Goal: Task Accomplishment & Management: Manage account settings

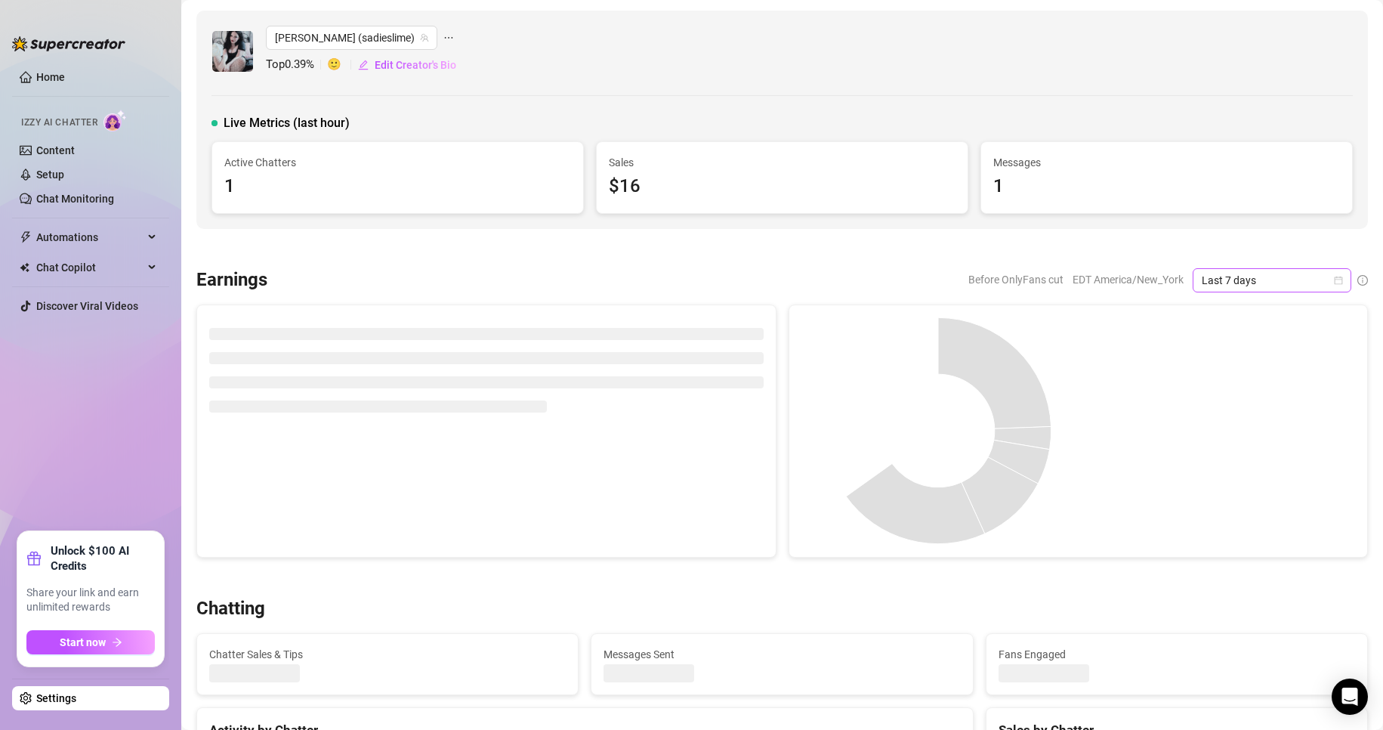
click at [1043, 281] on icon "calendar" at bounding box center [1338, 280] width 9 height 9
click at [1043, 403] on div "Custom date" at bounding box center [1259, 407] width 134 height 17
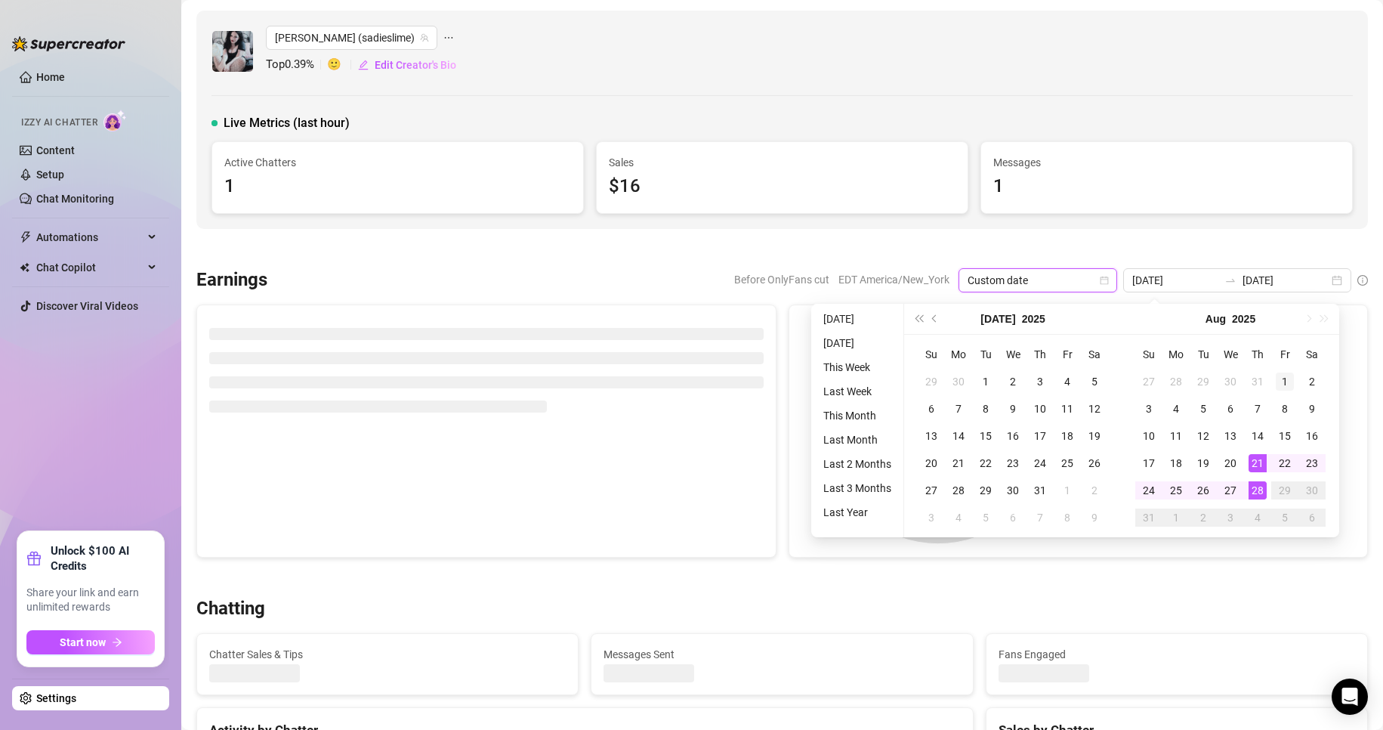
type input "[DATE]"
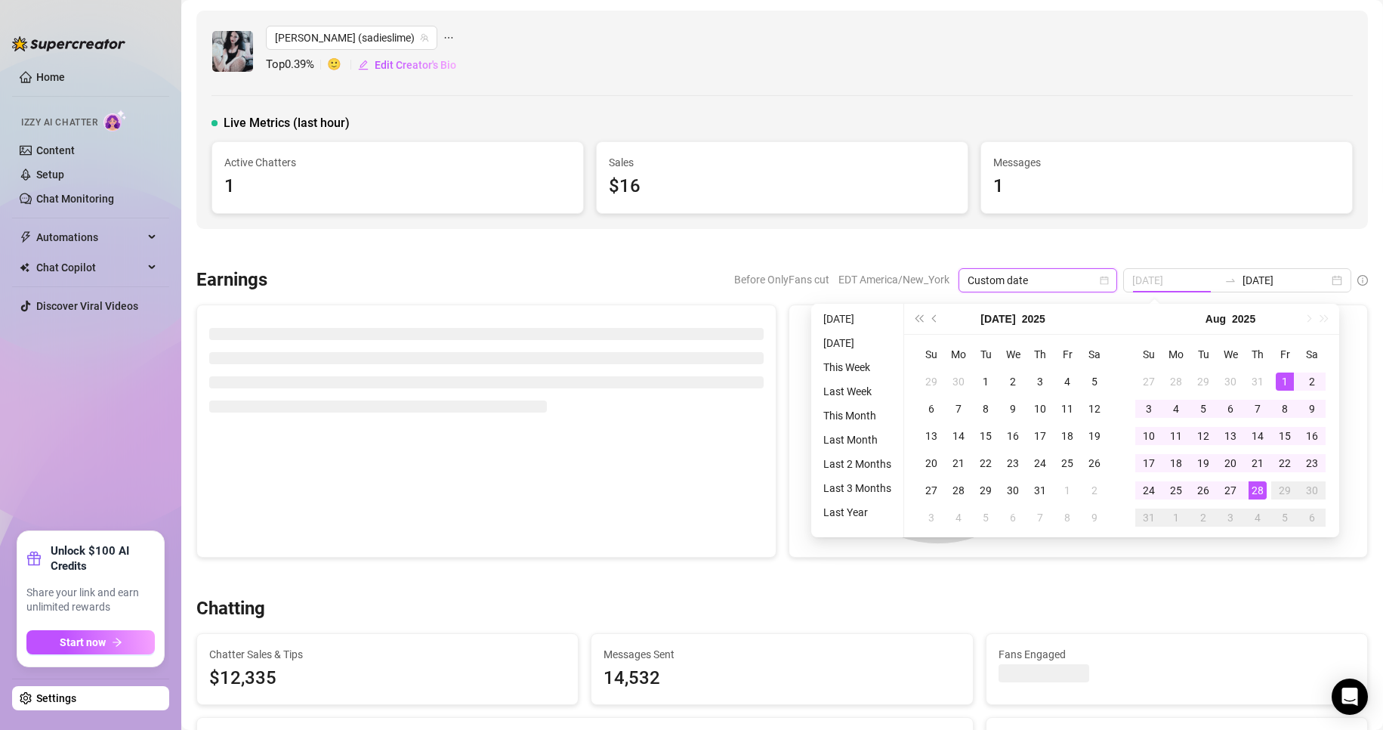
click at [1043, 382] on div "1" at bounding box center [1285, 381] width 18 height 18
type input "[DATE]"
click at [1043, 485] on div "28" at bounding box center [1258, 490] width 18 height 18
type input "[DATE]"
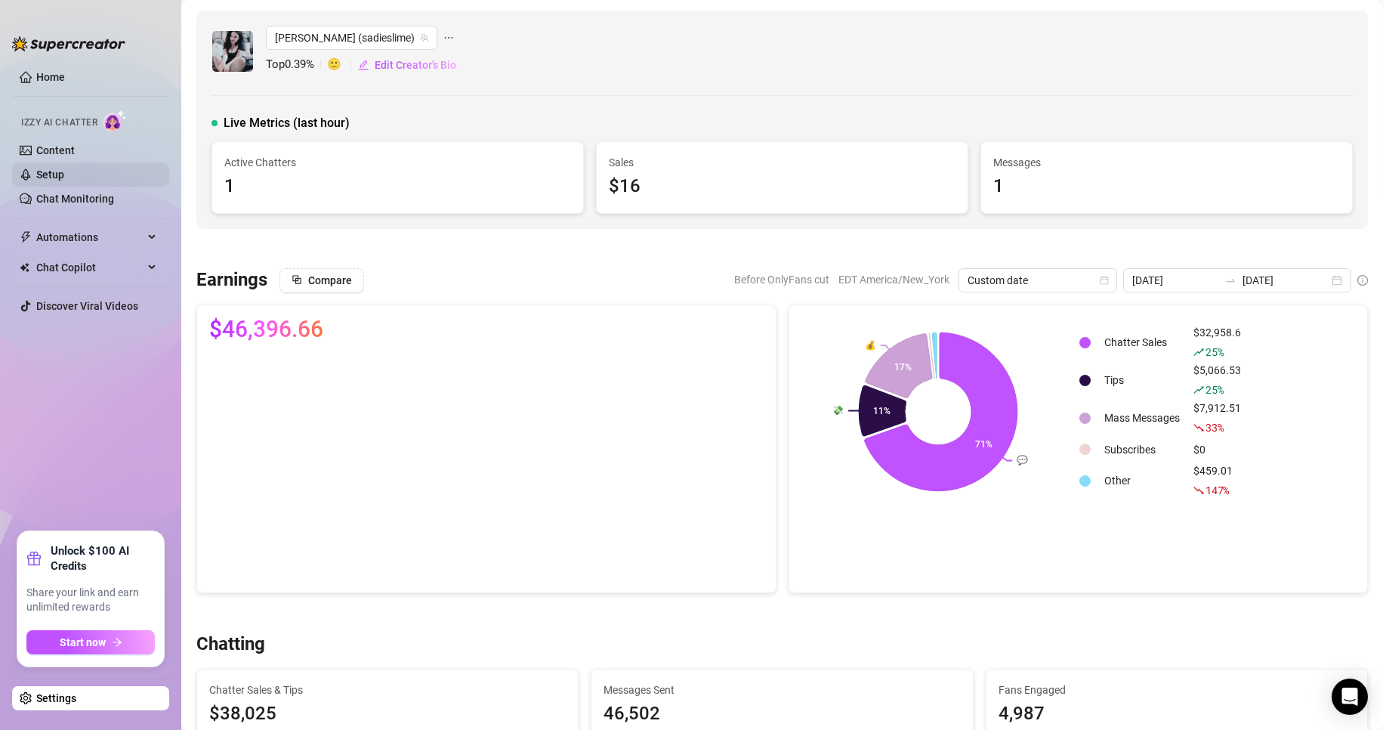
click at [64, 168] on link "Setup" at bounding box center [50, 174] width 28 height 12
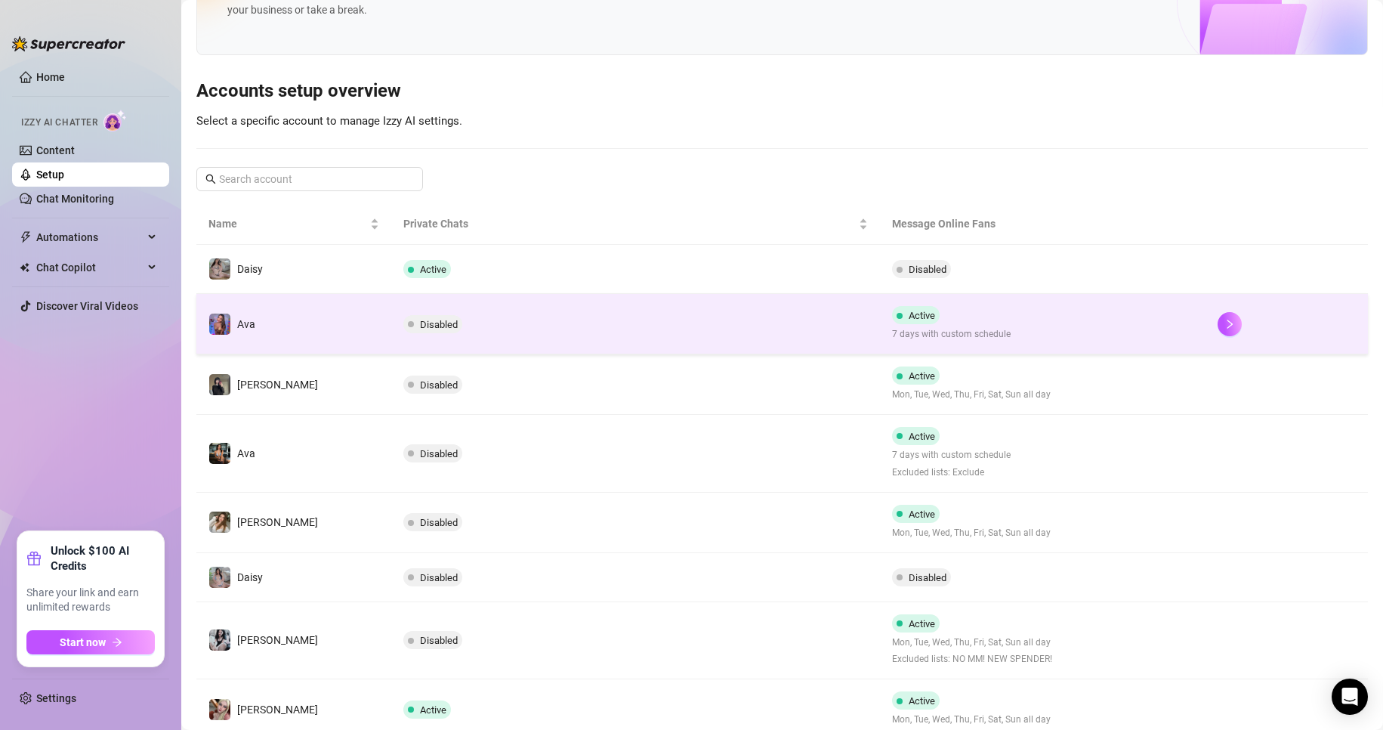
scroll to position [86, 0]
click at [1043, 317] on button "button" at bounding box center [1230, 324] width 24 height 24
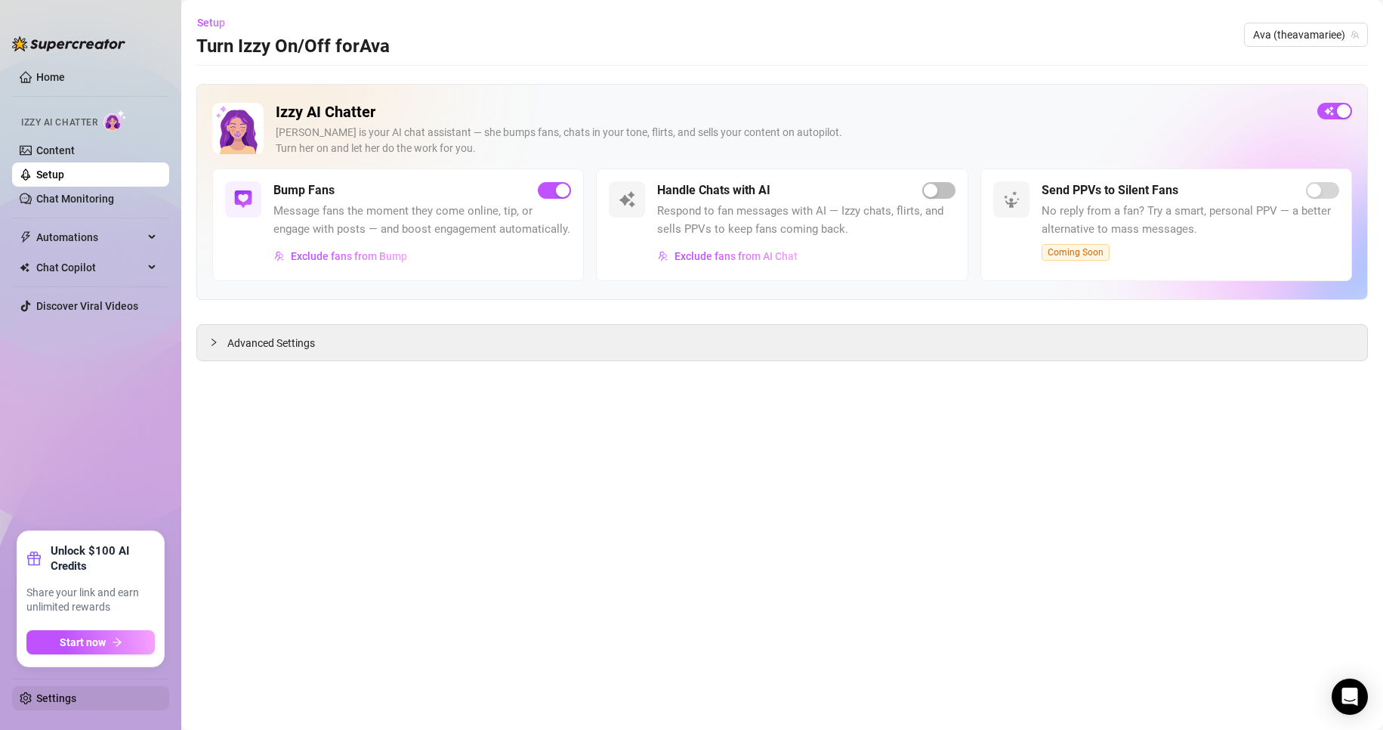
click at [60, 692] on link "Settings" at bounding box center [56, 698] width 40 height 12
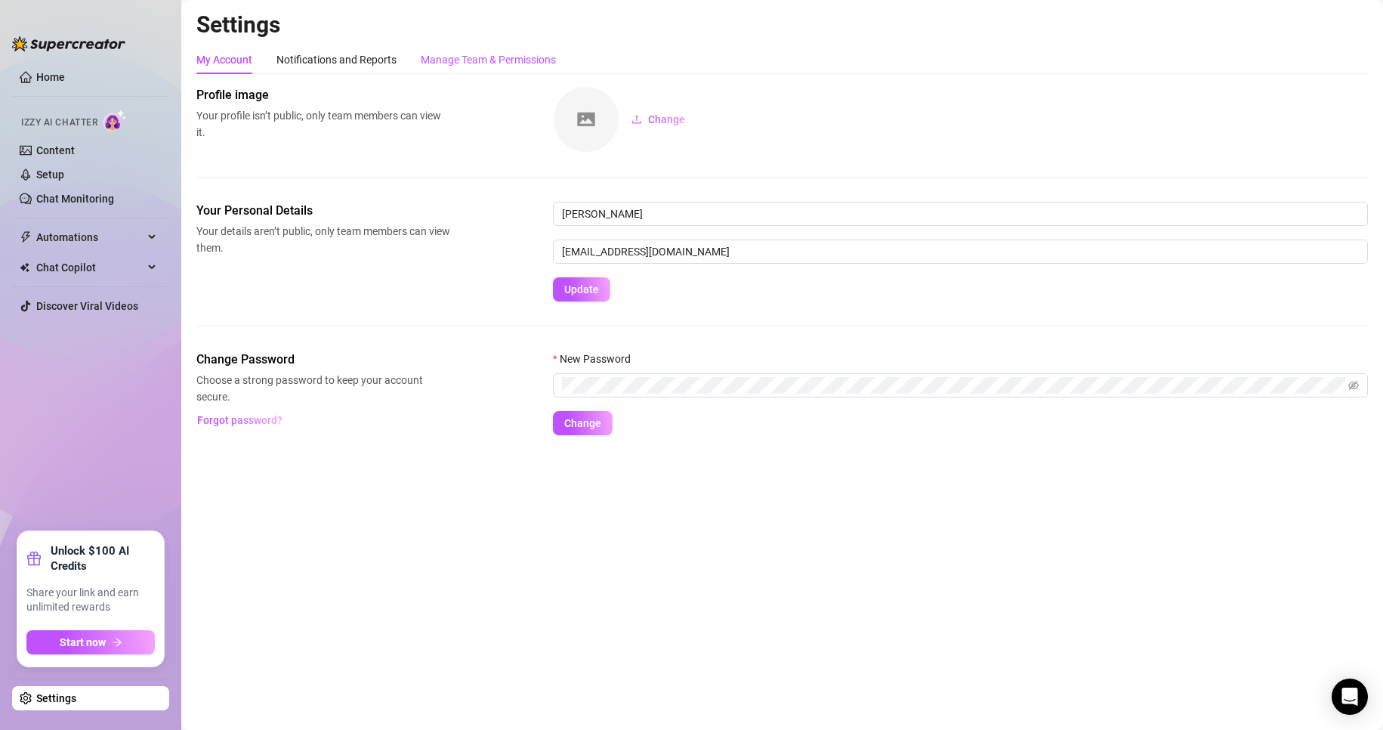
click at [498, 62] on div "Manage Team & Permissions" at bounding box center [488, 59] width 135 height 17
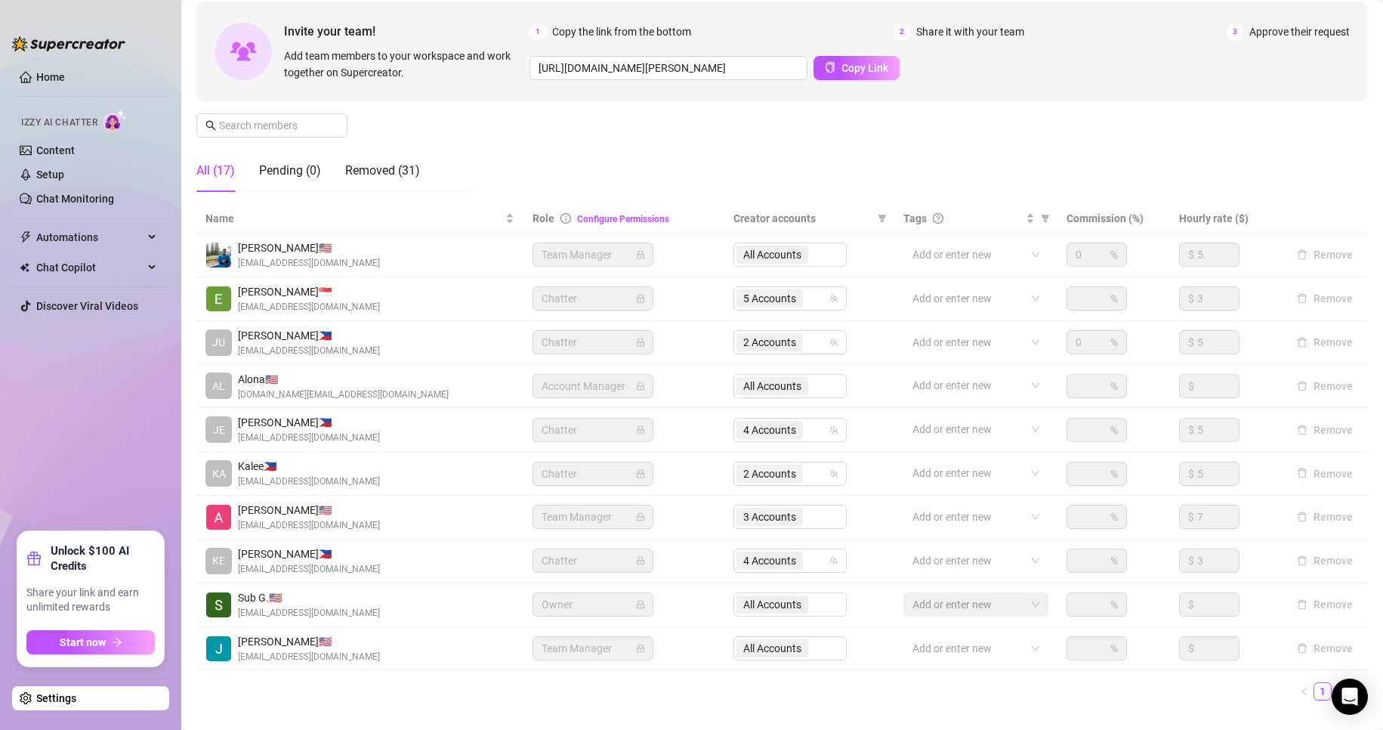
scroll to position [144, 0]
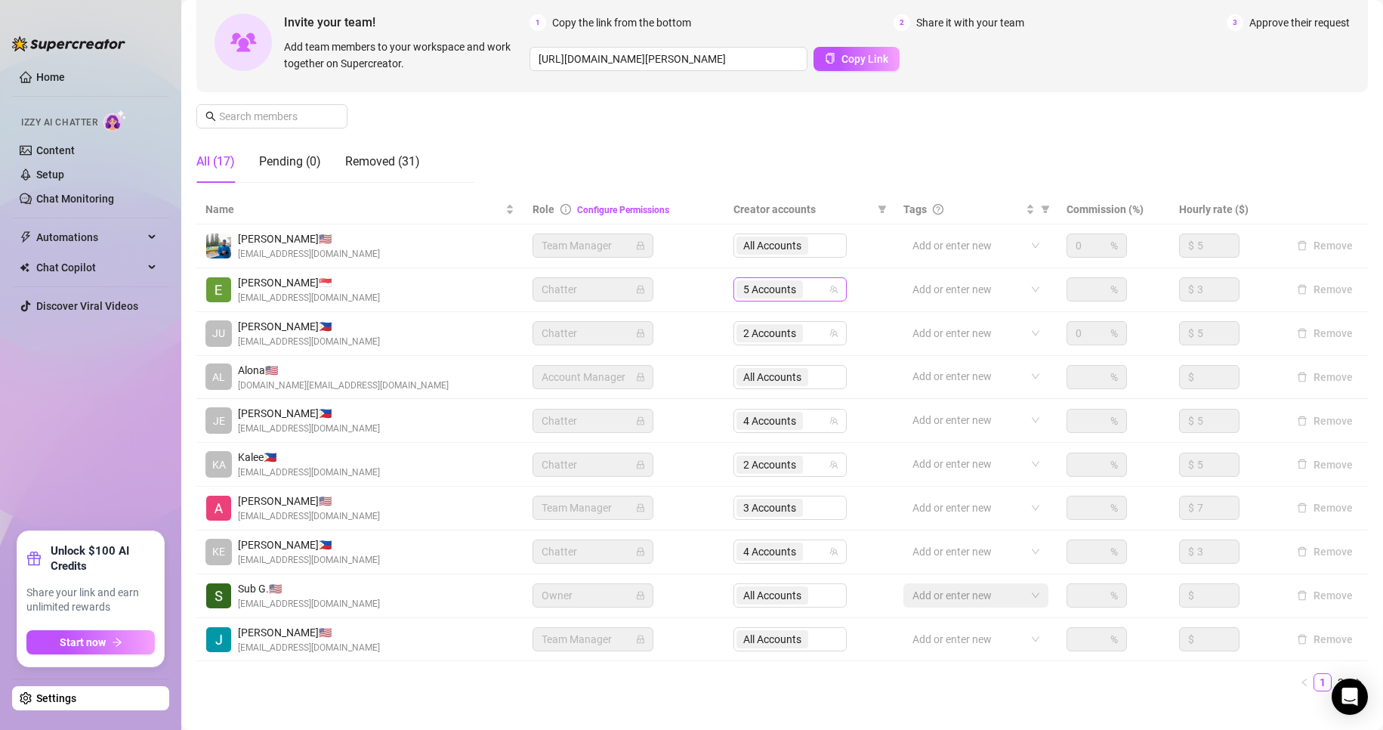
click at [768, 299] on div "5 Accounts" at bounding box center [772, 289] width 70 height 21
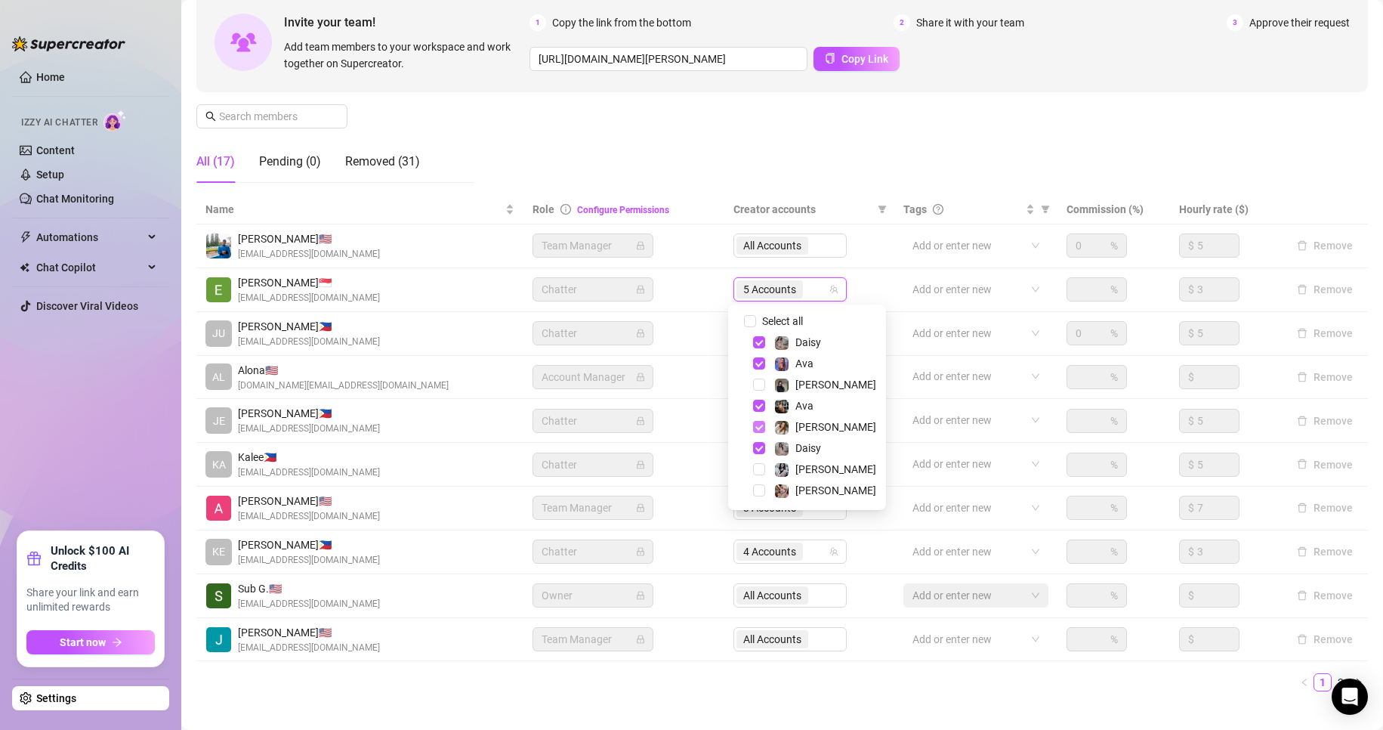
click at [754, 425] on span "Select tree node" at bounding box center [759, 427] width 12 height 12
click at [1010, 690] on ul "1 2" at bounding box center [782, 682] width 1172 height 18
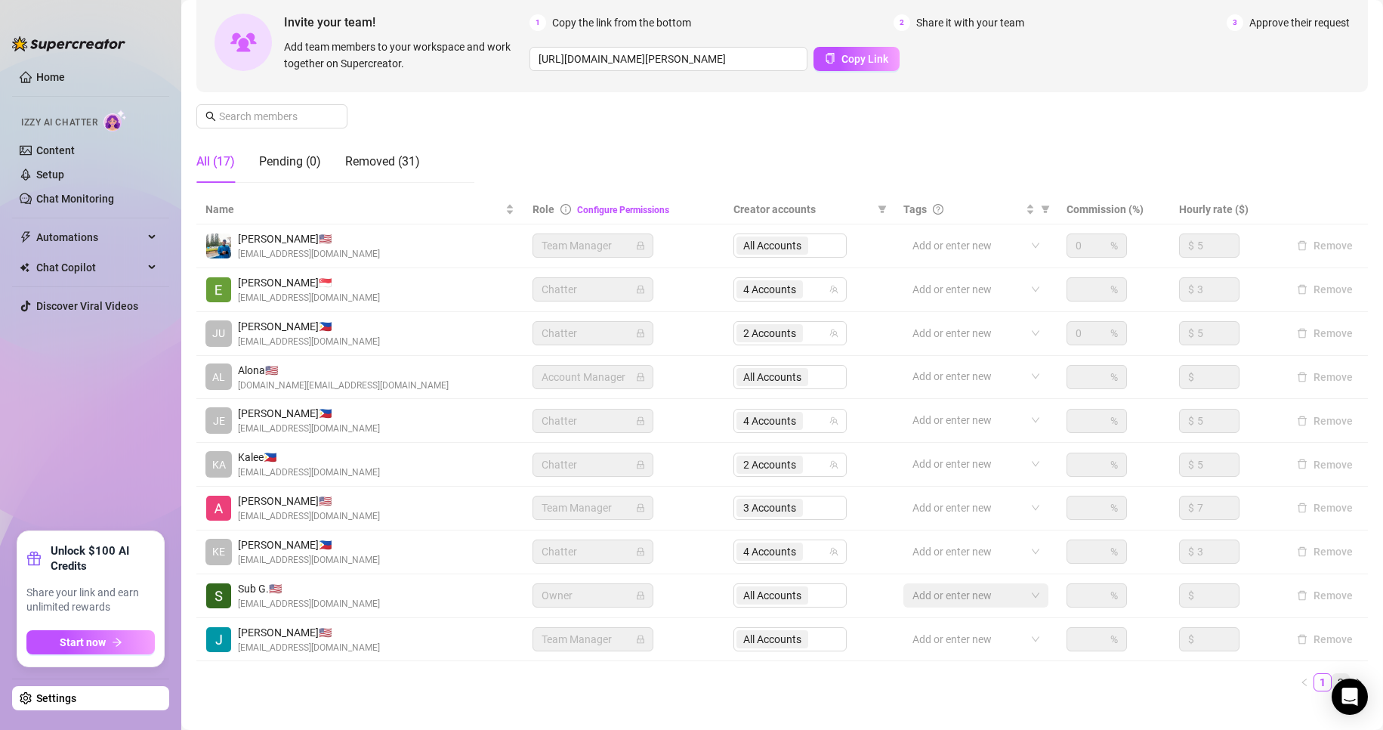
click at [1043, 679] on link "2" at bounding box center [1341, 682] width 17 height 17
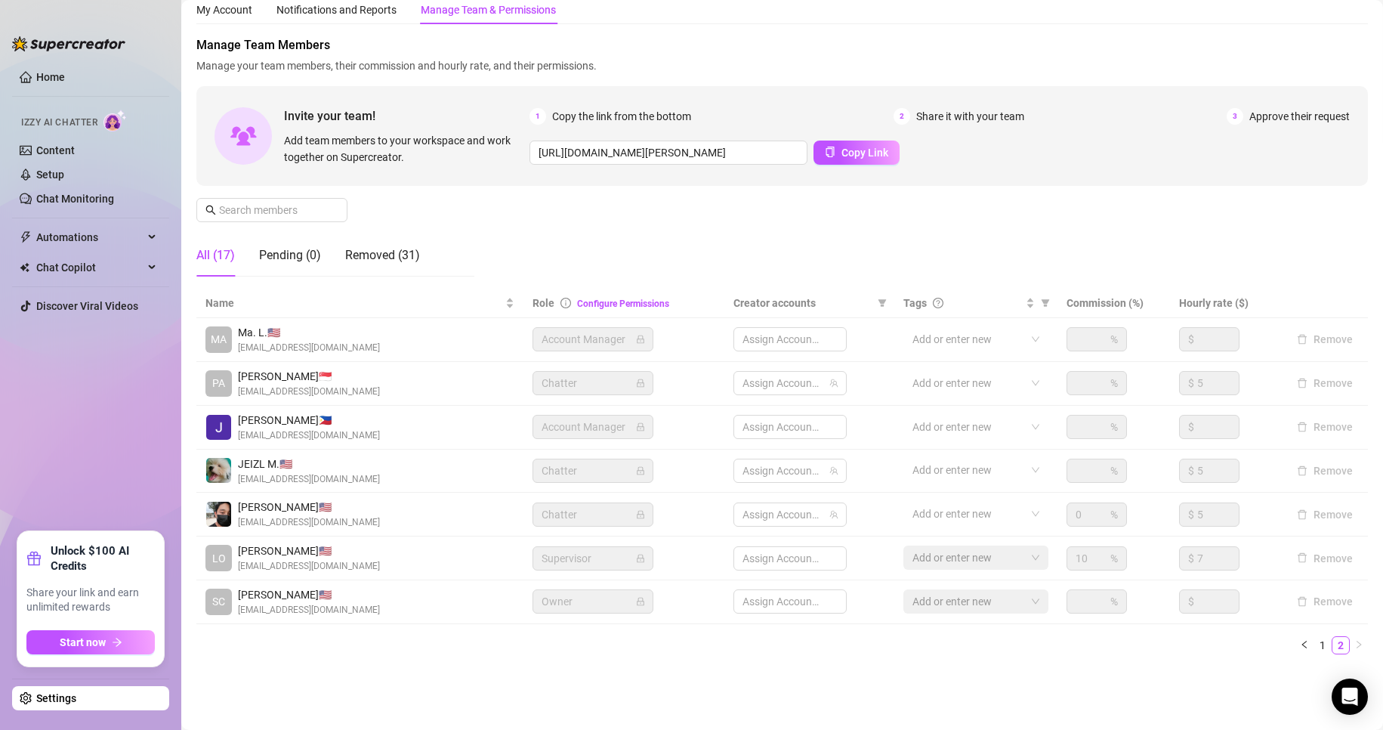
scroll to position [50, 0]
click at [753, 511] on span "2 Accounts" at bounding box center [769, 514] width 53 height 17
click at [753, 645] on ul "1 2" at bounding box center [782, 645] width 1172 height 18
drag, startPoint x: 1368, startPoint y: 626, endPoint x: 644, endPoint y: 681, distance: 725.9
click at [644, 681] on main "Settings My Account Notifications and Reports Manage Team & Permissions Profile…" at bounding box center [782, 340] width 1202 height 780
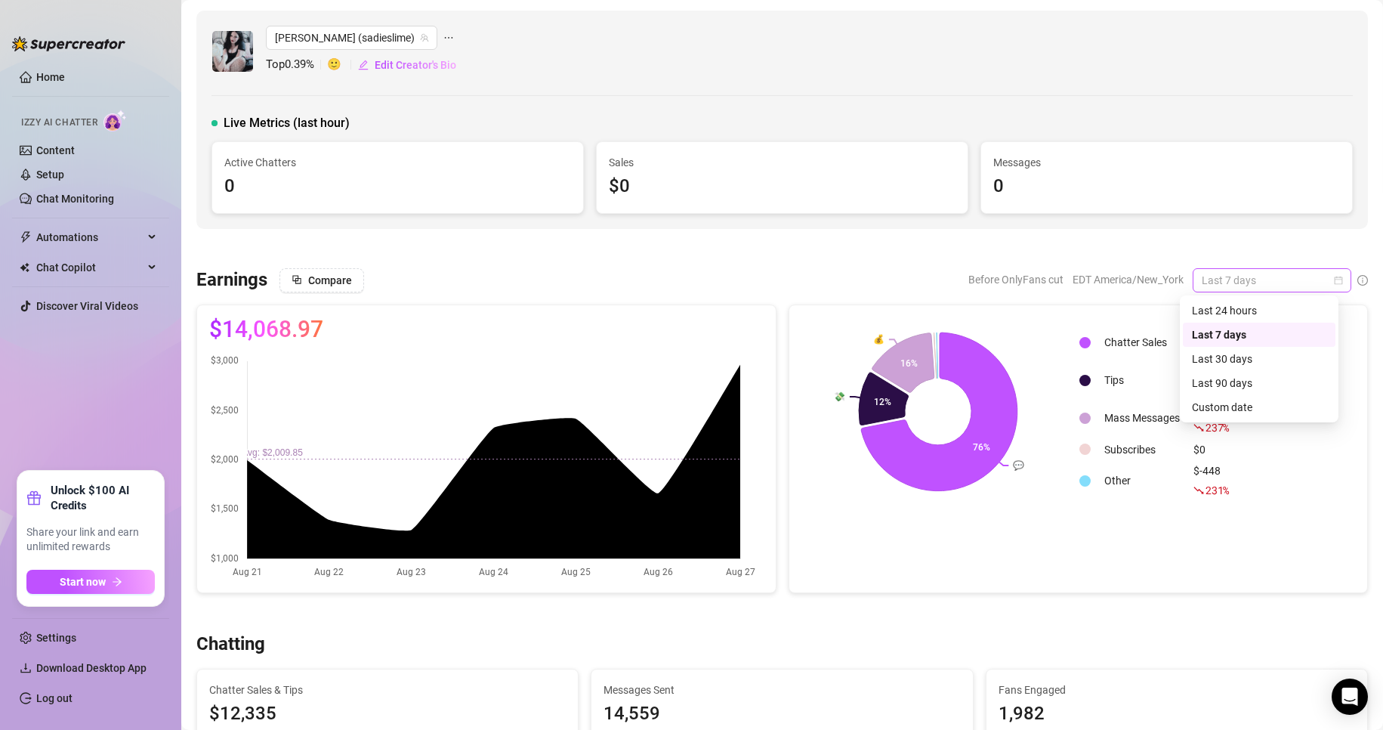
click at [1316, 269] on span "Last 7 days" at bounding box center [1272, 280] width 141 height 23
click at [1226, 418] on div "Custom date" at bounding box center [1259, 407] width 153 height 24
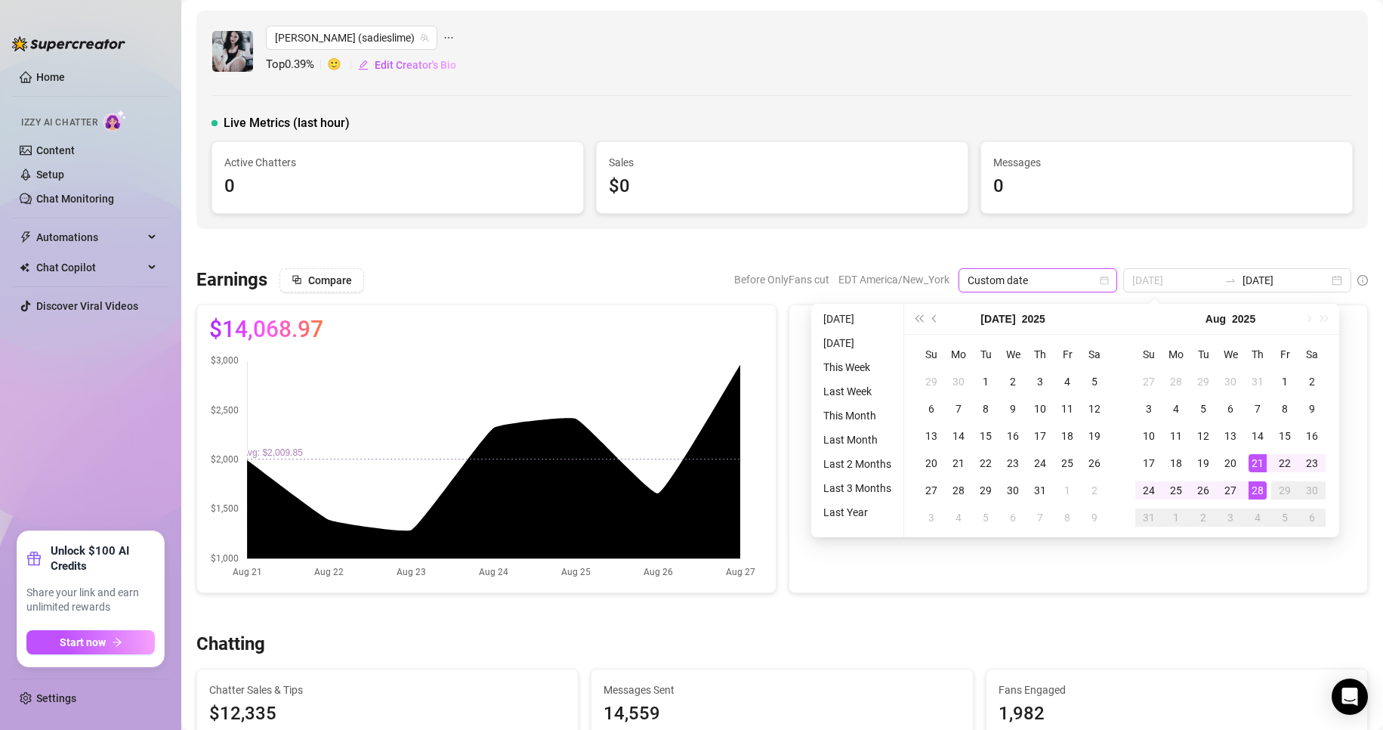
type input "[DATE]"
click at [1265, 487] on div "28" at bounding box center [1258, 490] width 18 height 18
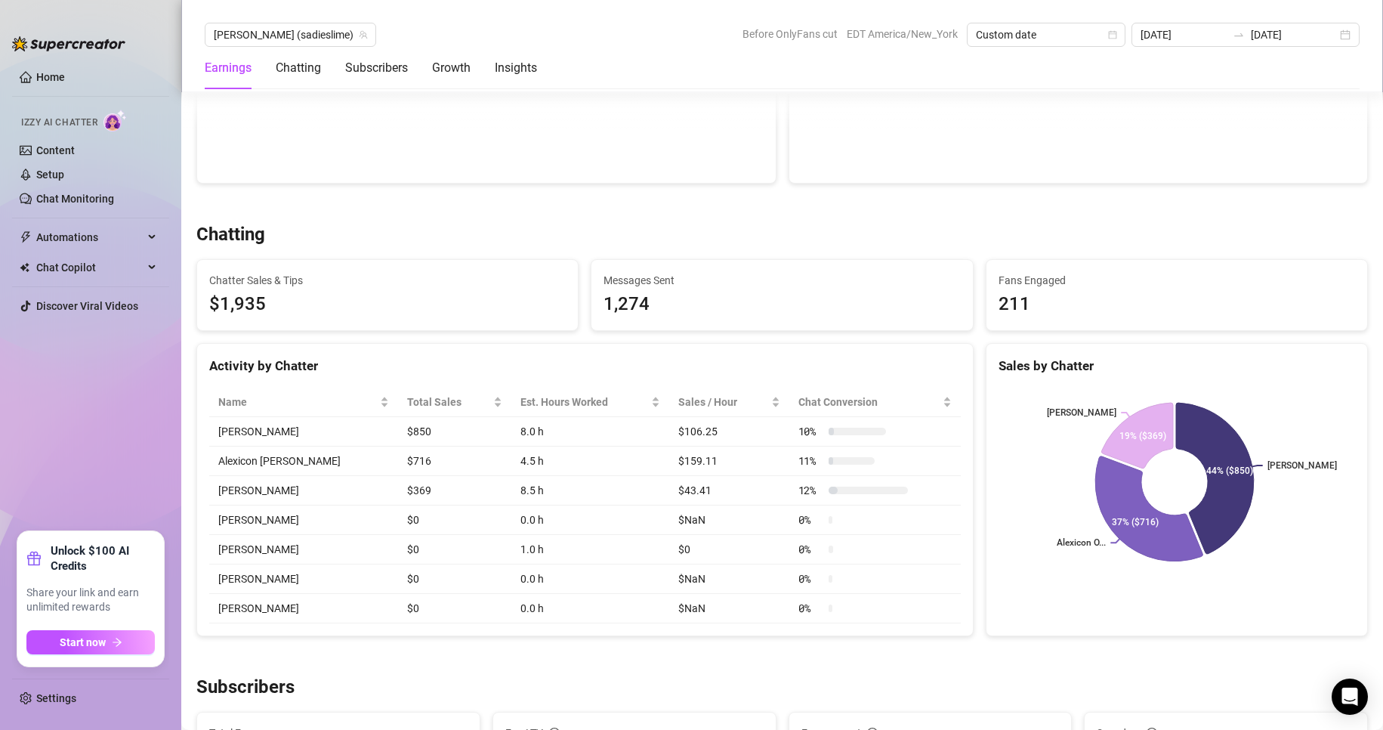
scroll to position [375, 0]
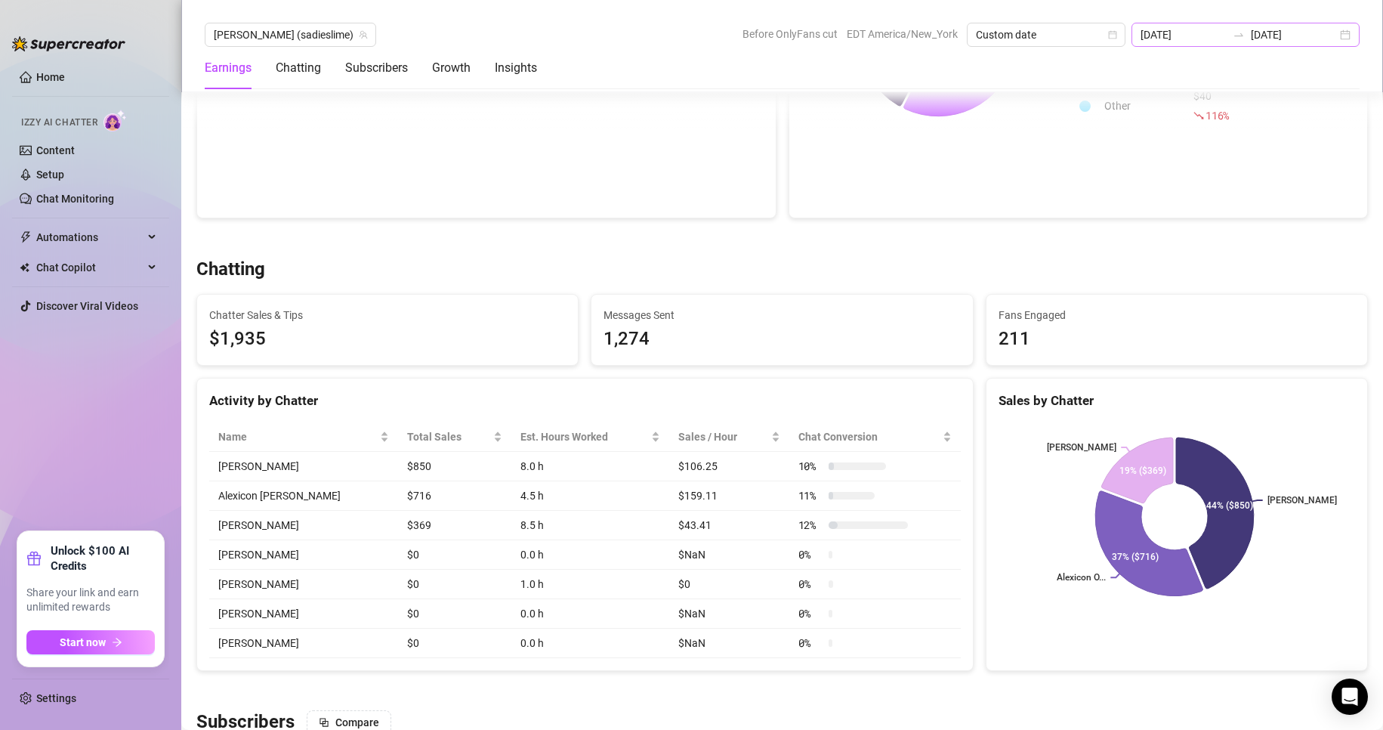
click at [1353, 32] on div "2025-08-28 2025-08-28" at bounding box center [1246, 35] width 228 height 24
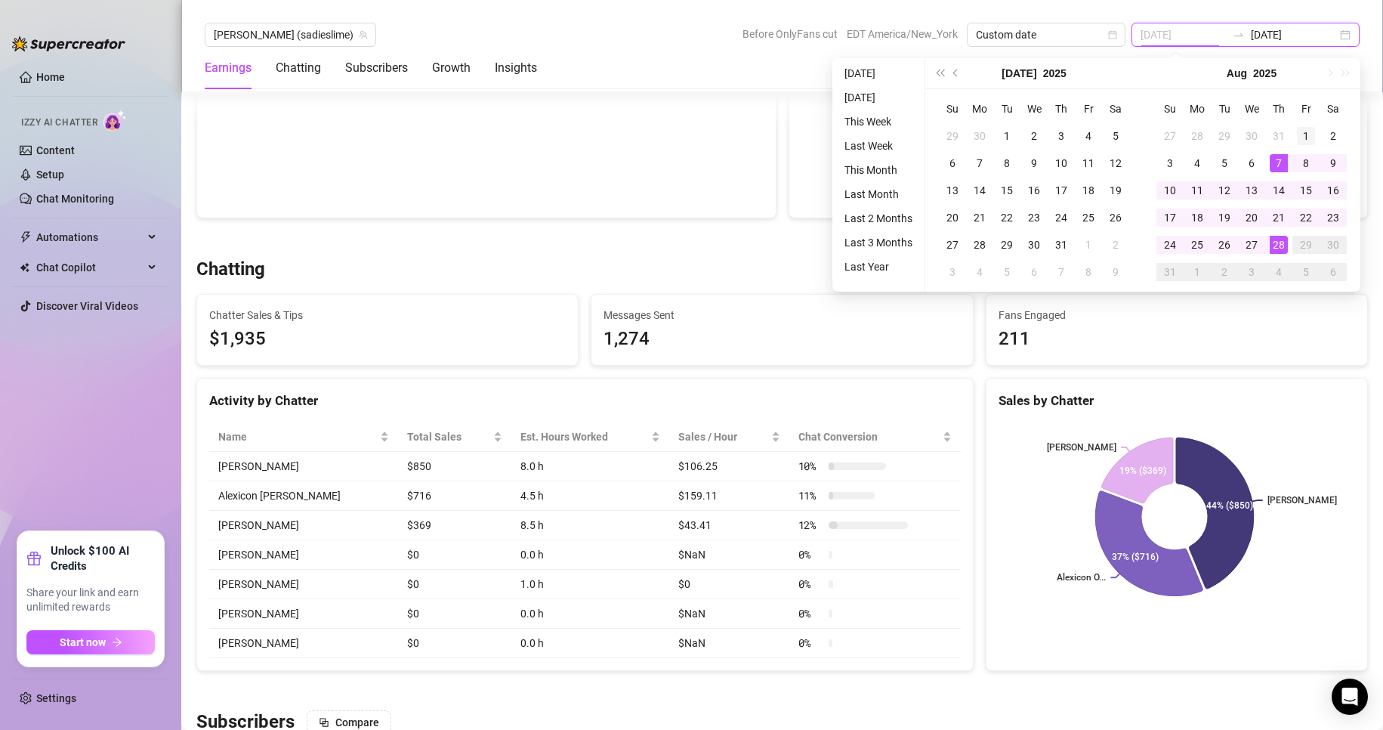
type input "[DATE]"
click at [1305, 132] on div "1" at bounding box center [1306, 136] width 18 height 18
type input "[DATE]"
click at [1277, 237] on div "28" at bounding box center [1279, 245] width 18 height 18
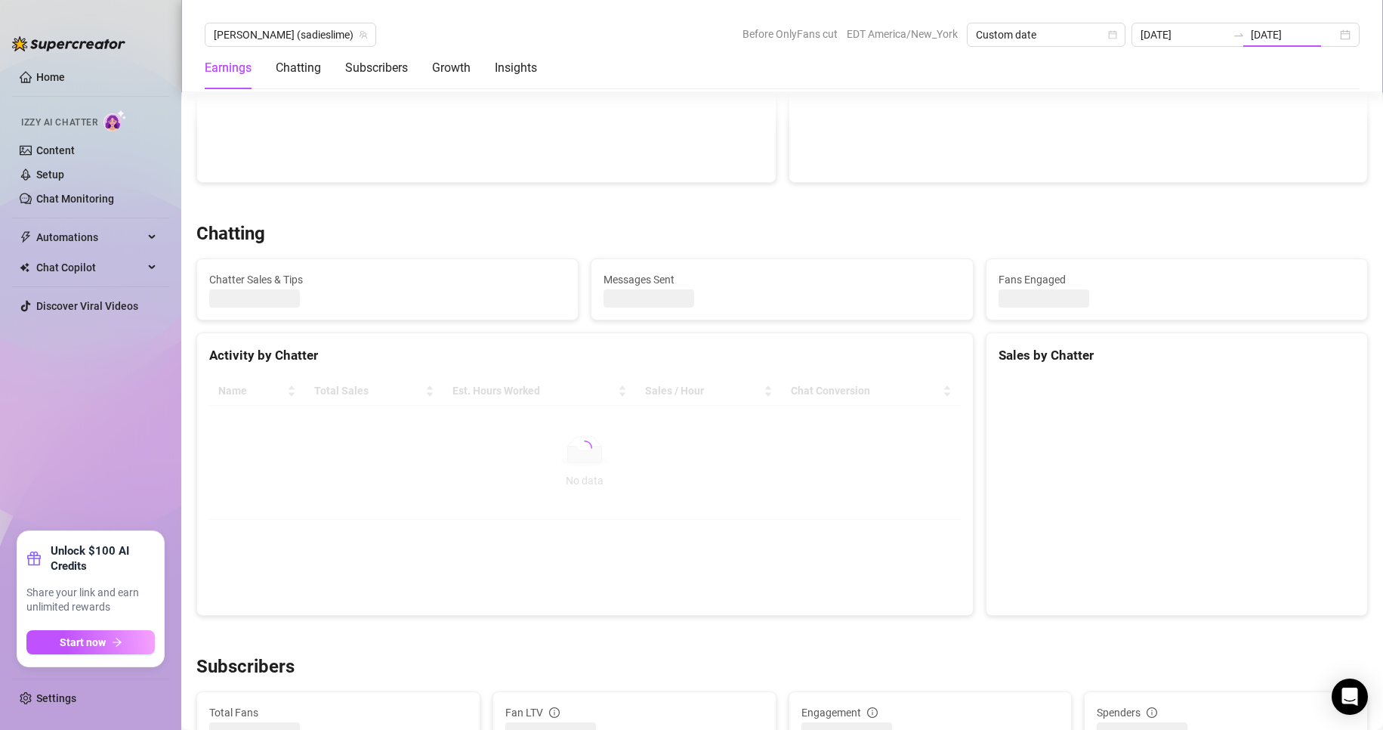
type input "[DATE]"
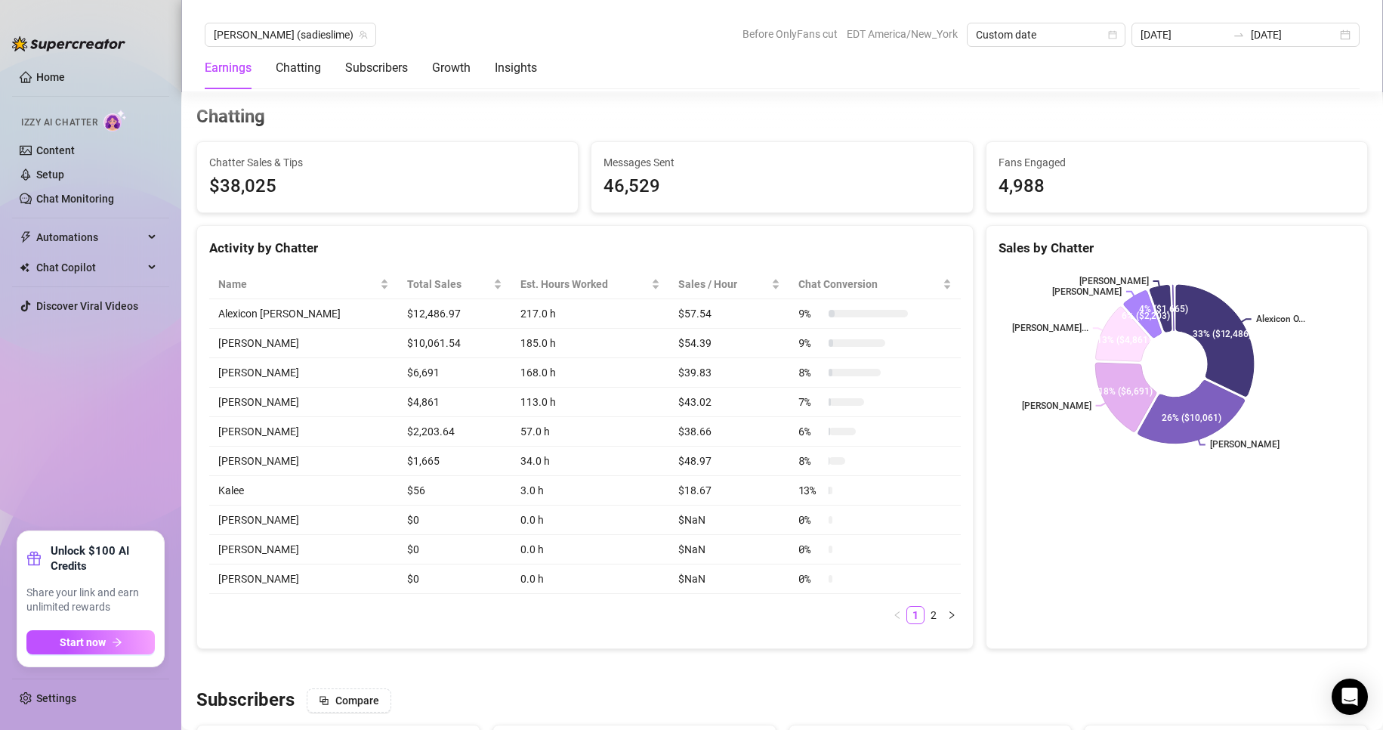
scroll to position [524, 0]
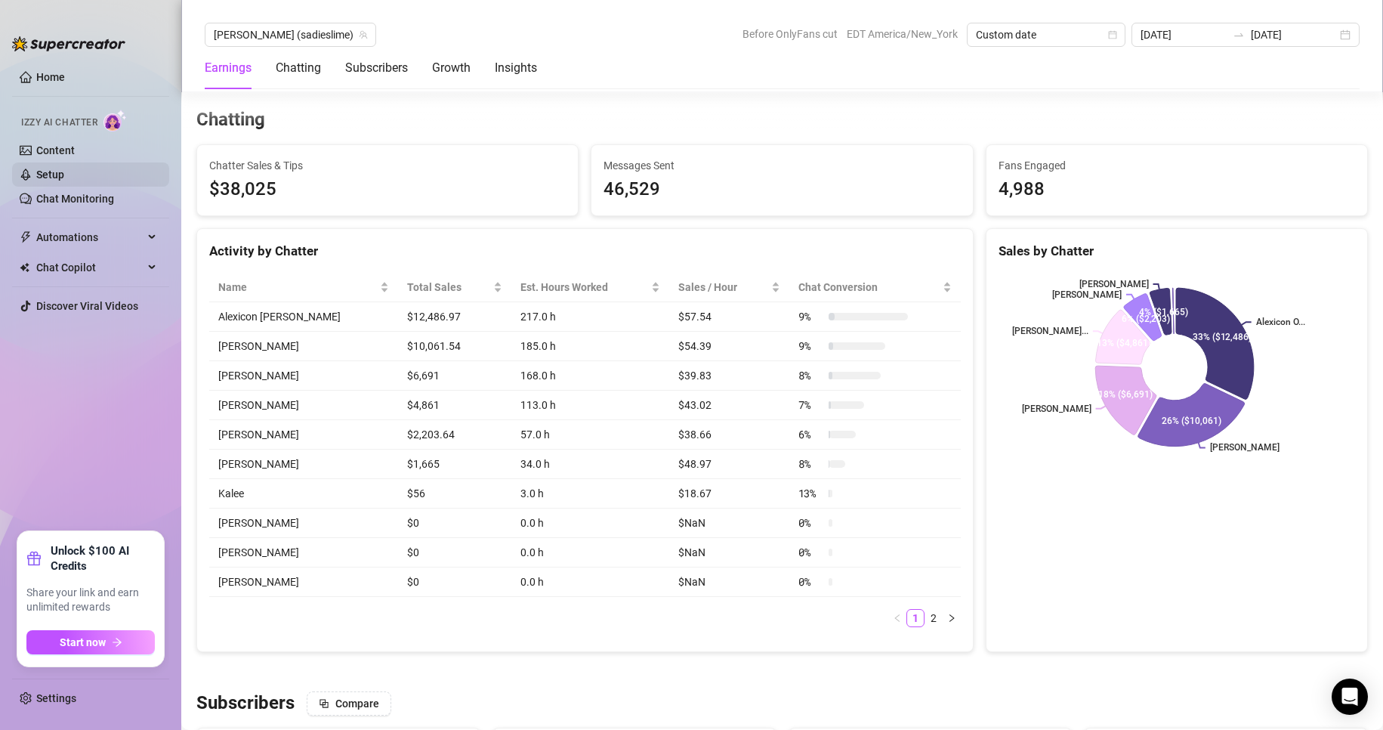
click at [57, 181] on link "Setup" at bounding box center [50, 174] width 28 height 12
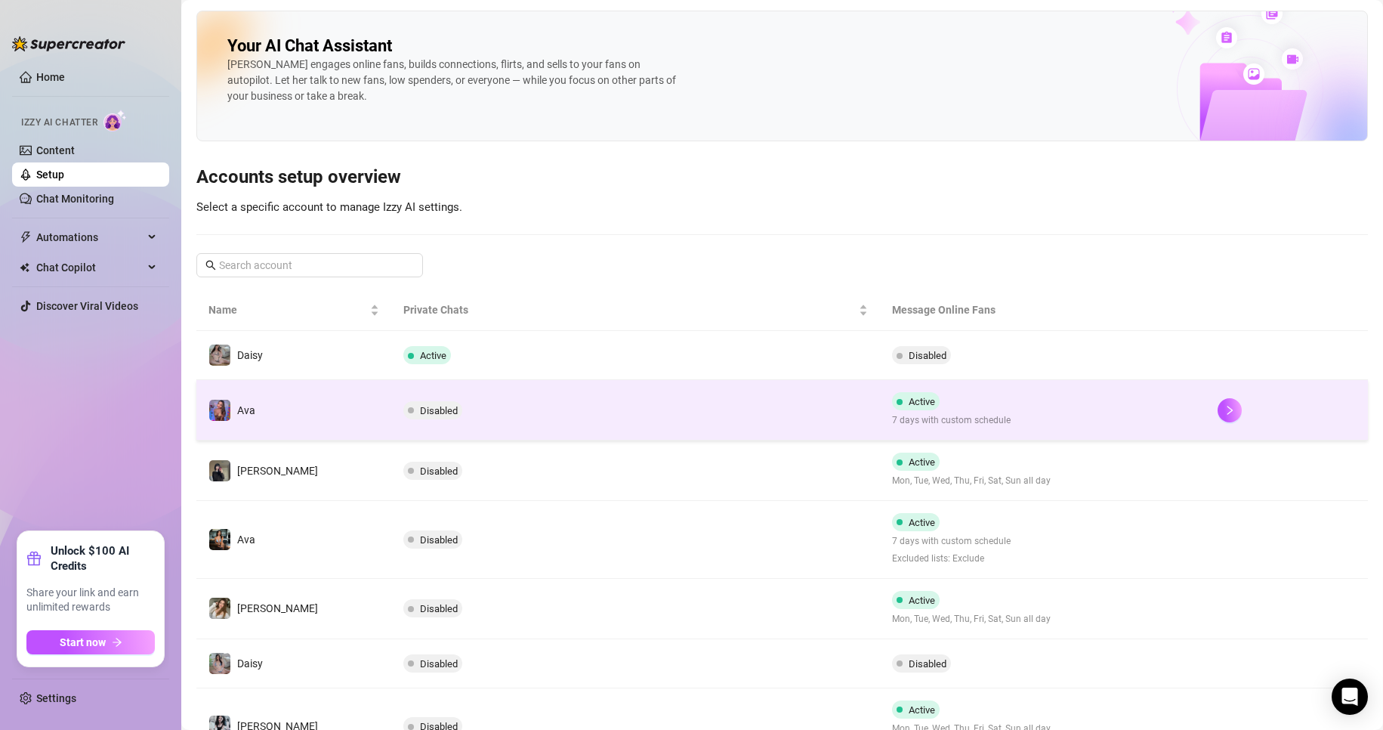
scroll to position [141, 0]
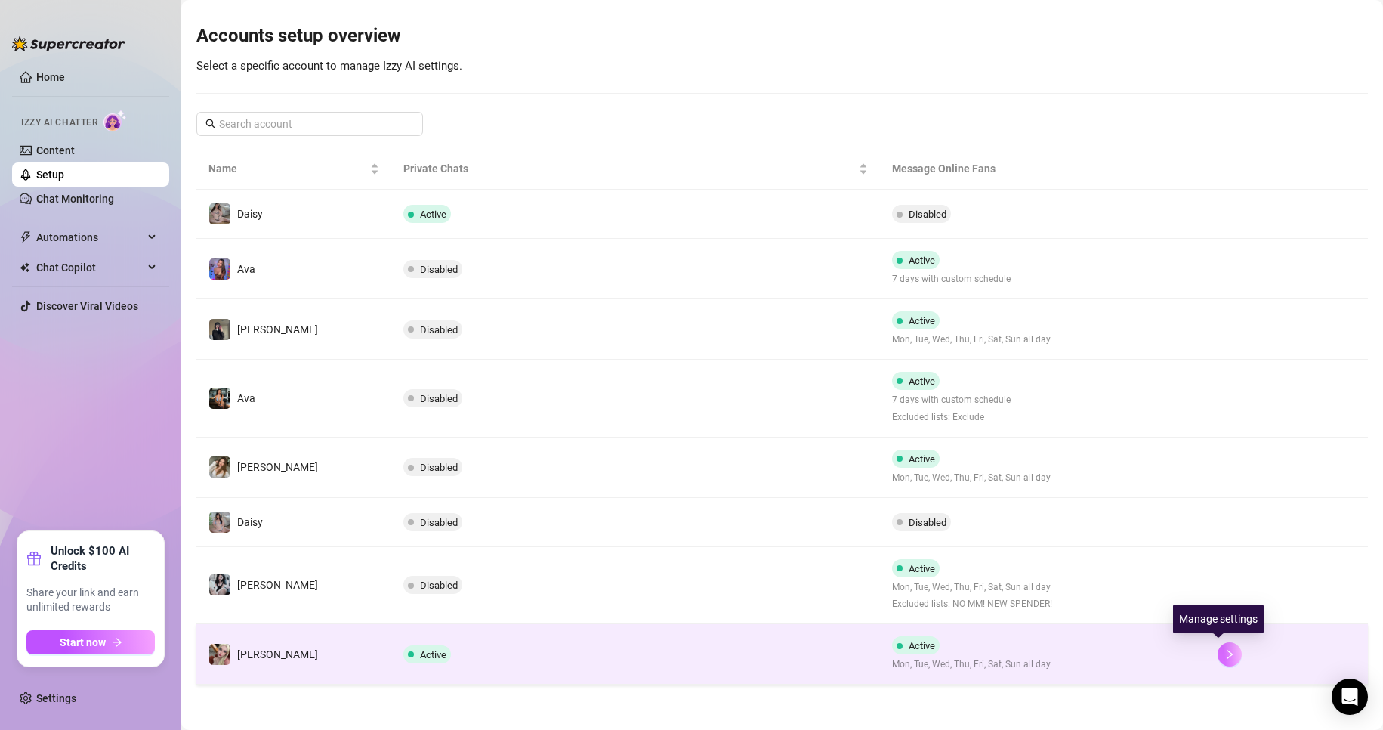
click at [1225, 657] on icon "right" at bounding box center [1230, 654] width 11 height 11
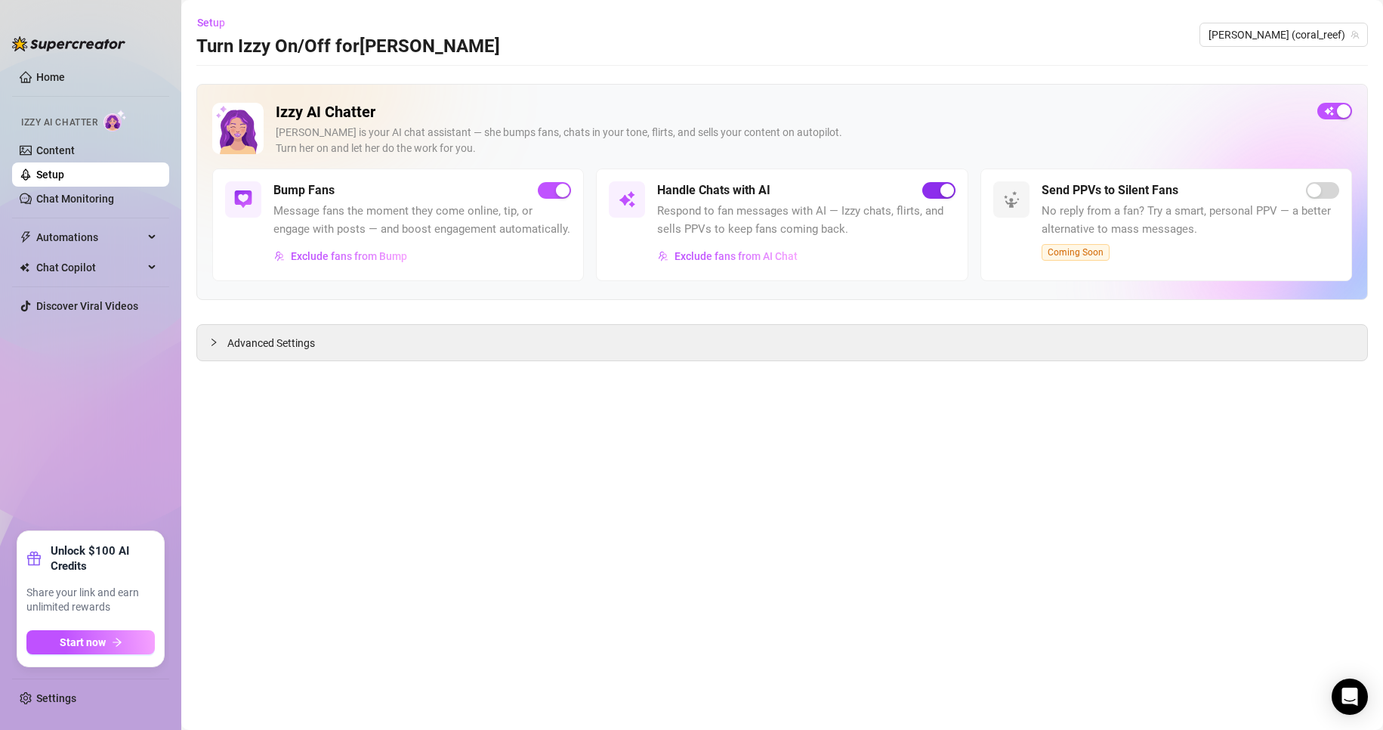
click at [933, 198] on span "button" at bounding box center [939, 190] width 33 height 17
click at [60, 179] on link "Setup" at bounding box center [50, 174] width 28 height 12
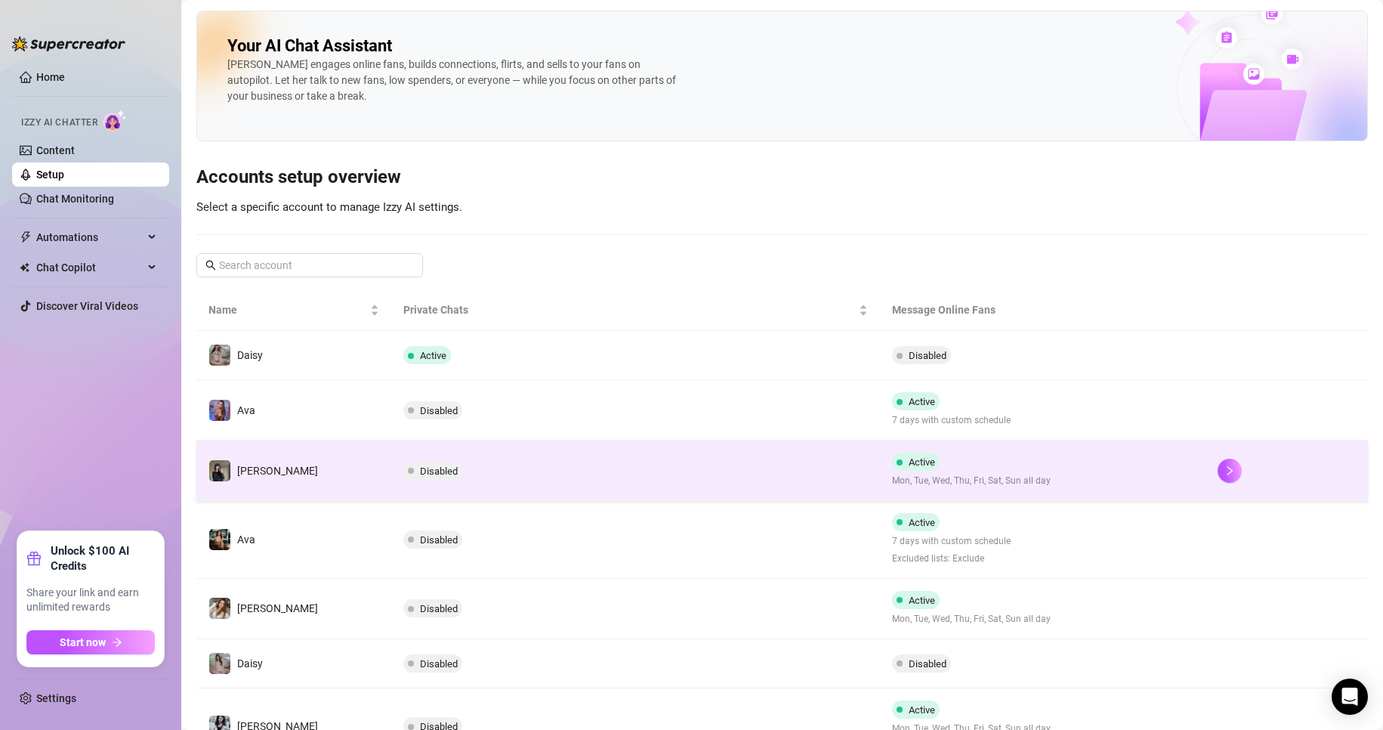
scroll to position [141, 0]
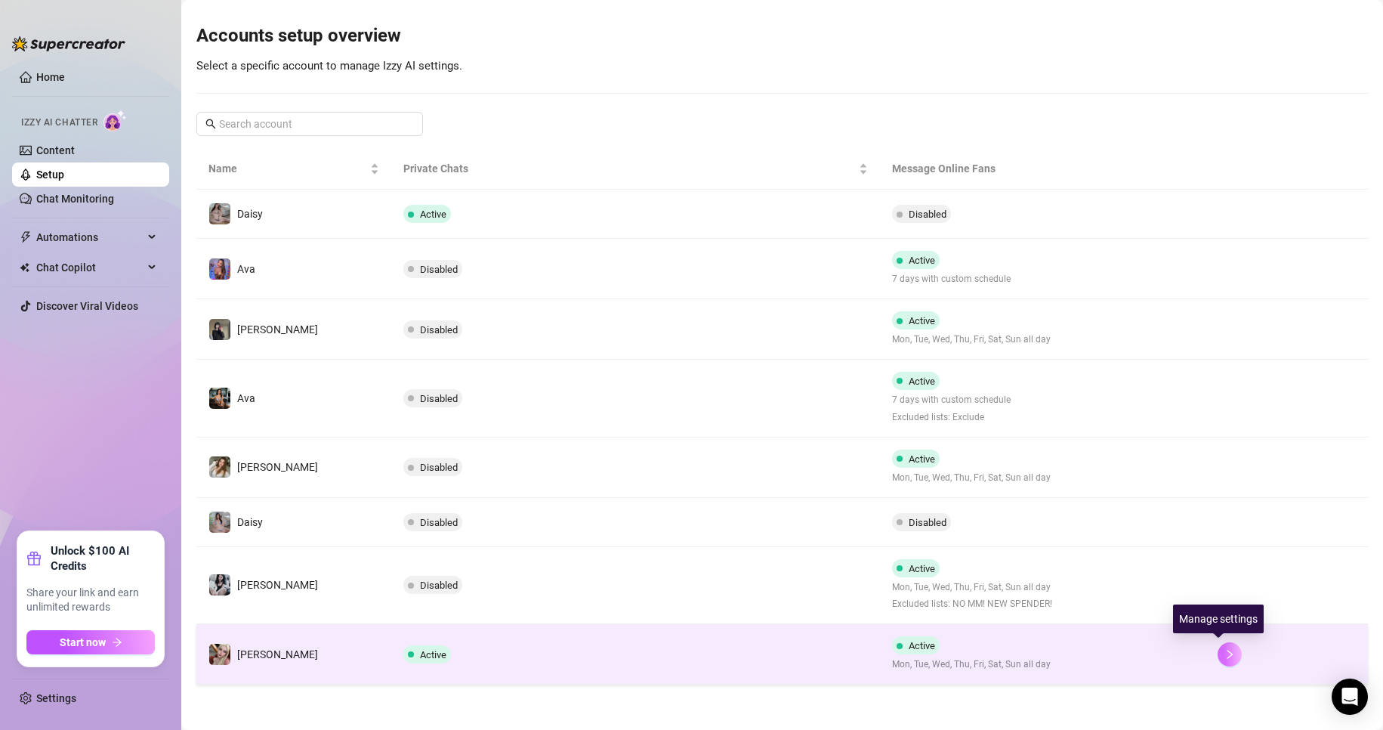
click at [1225, 650] on icon "right" at bounding box center [1230, 654] width 11 height 11
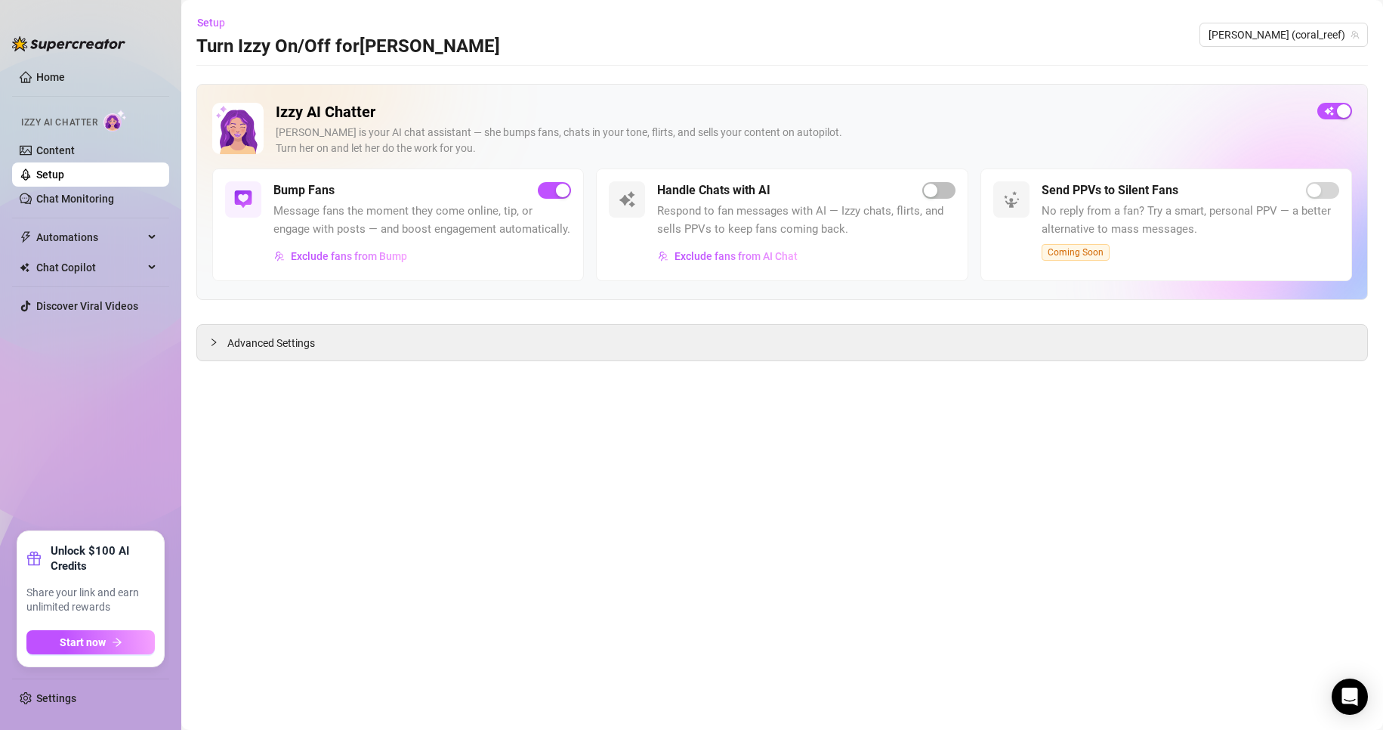
click at [53, 168] on link "Setup" at bounding box center [50, 174] width 28 height 12
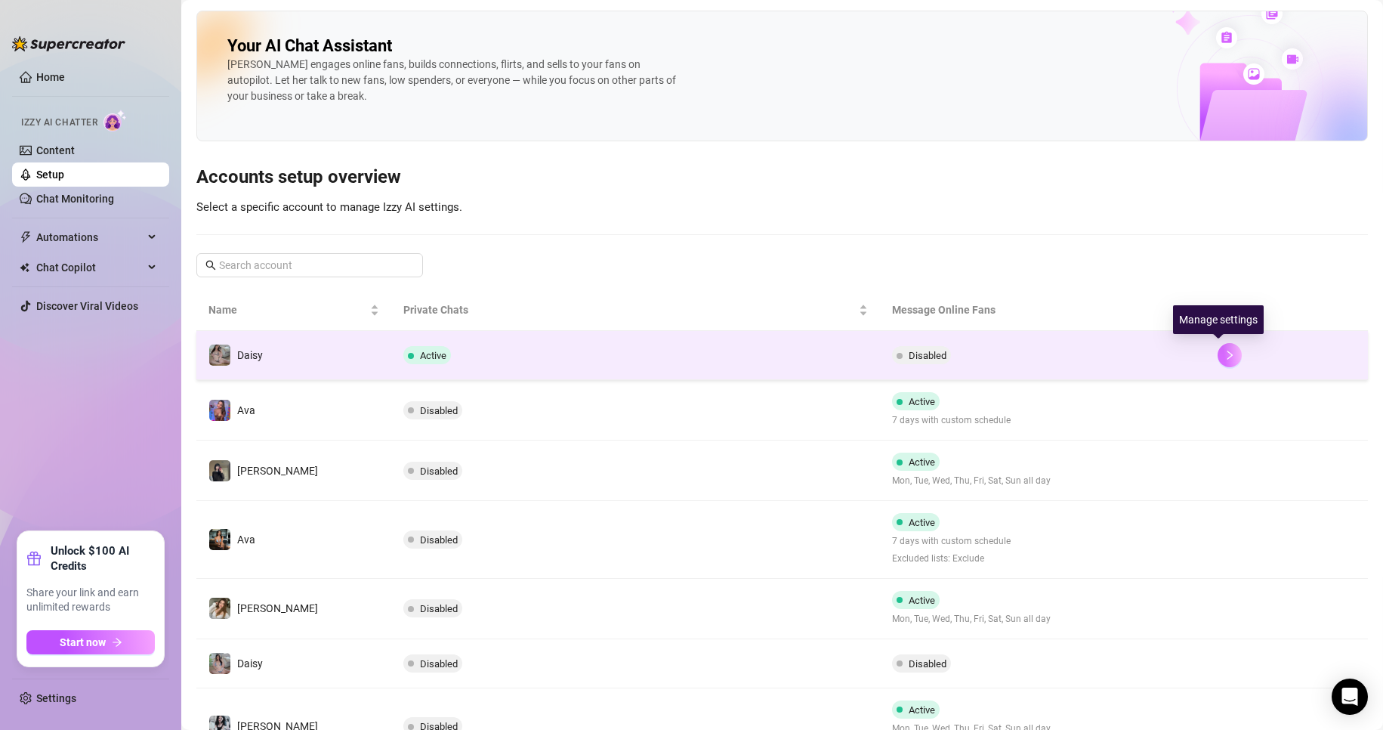
click at [1218, 346] on button "button" at bounding box center [1230, 355] width 24 height 24
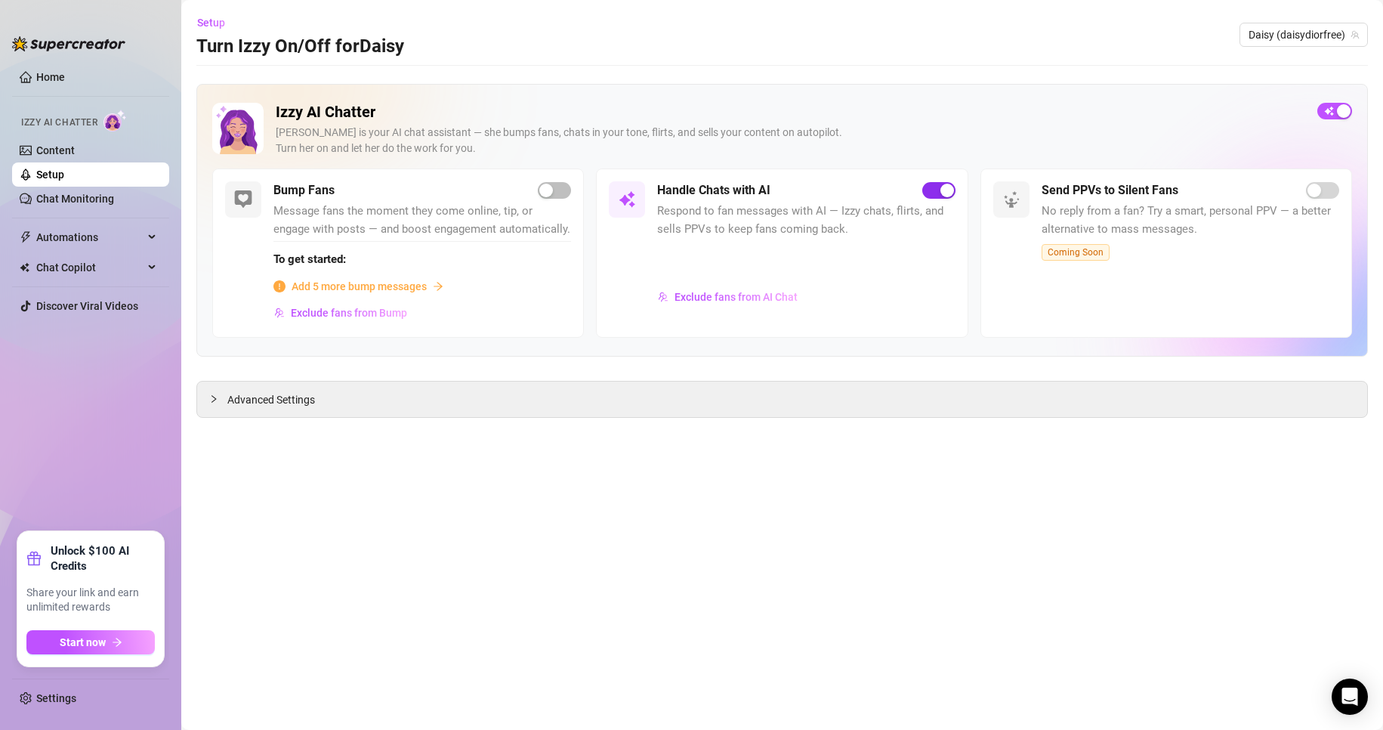
click at [932, 190] on span "button" at bounding box center [939, 190] width 33 height 17
